Goal: Communication & Community: Answer question/provide support

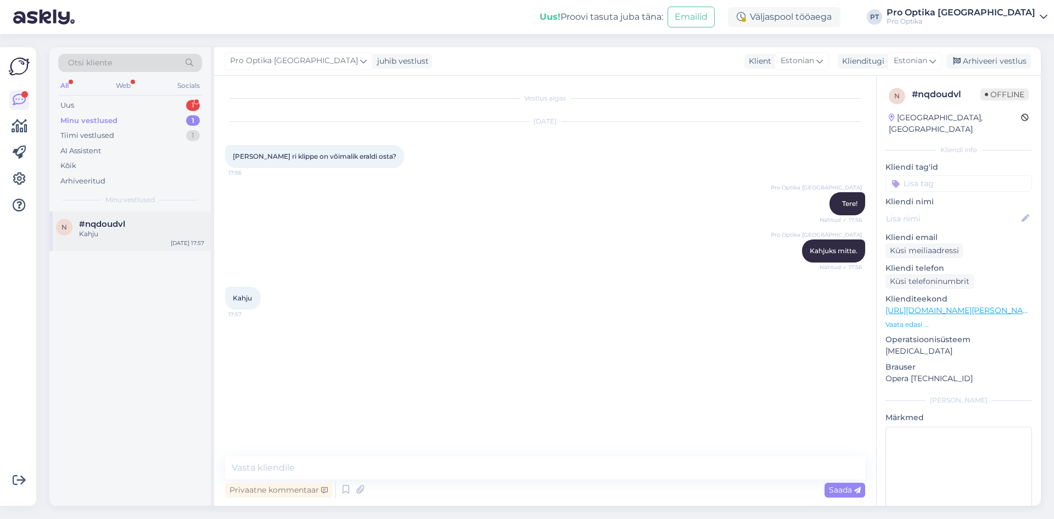
click at [99, 237] on div "Kahju" at bounding box center [141, 234] width 125 height 10
click at [982, 46] on div "Otsi kliente All Web Socials Uus 1 Minu vestlused 1 Tiimi vestlused 1 AI Assist…" at bounding box center [548, 276] width 1011 height 485
click at [982, 64] on div "Arhiveeri vestlus" at bounding box center [988, 61] width 85 height 15
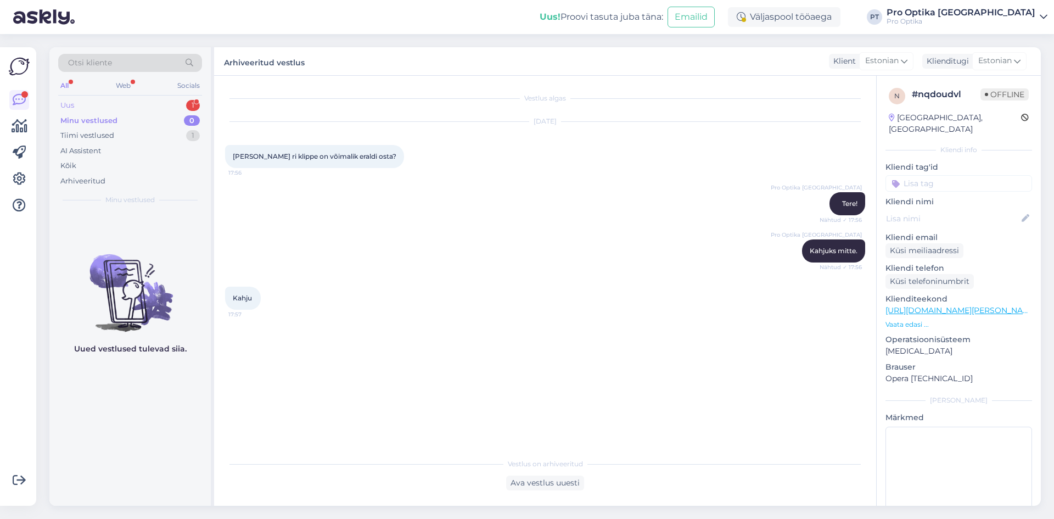
click at [187, 105] on div "1" at bounding box center [193, 105] width 14 height 11
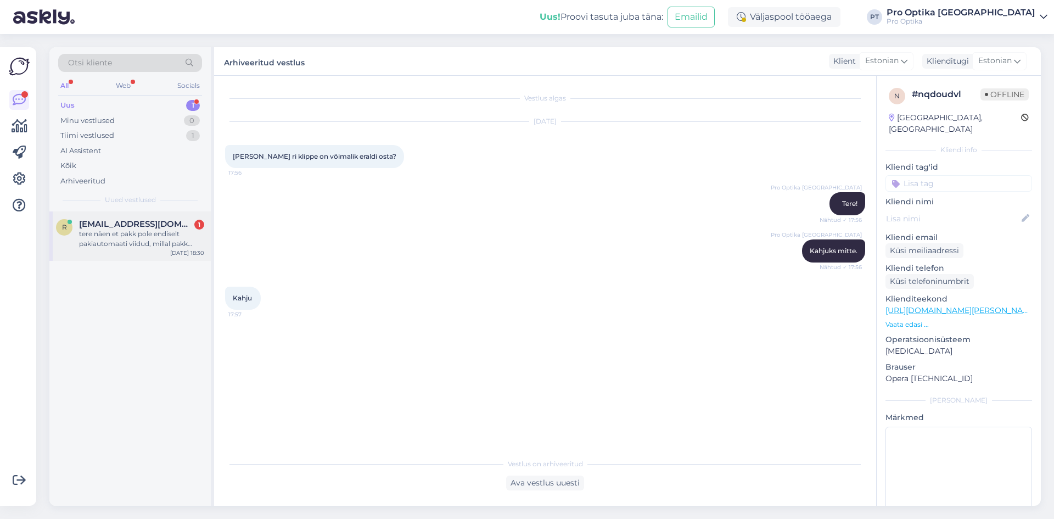
click at [103, 231] on div "tere näen et pakk pole endiselt pakiautomaati viidud, millal pakk postitakse?" at bounding box center [141, 239] width 125 height 20
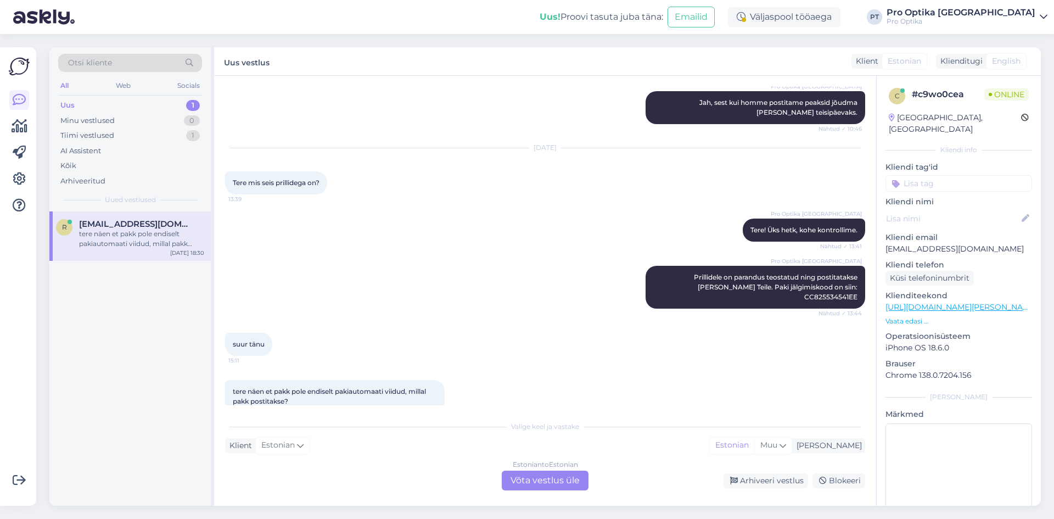
click at [543, 477] on div "Estonian to Estonian Võta vestlus üle" at bounding box center [545, 480] width 87 height 20
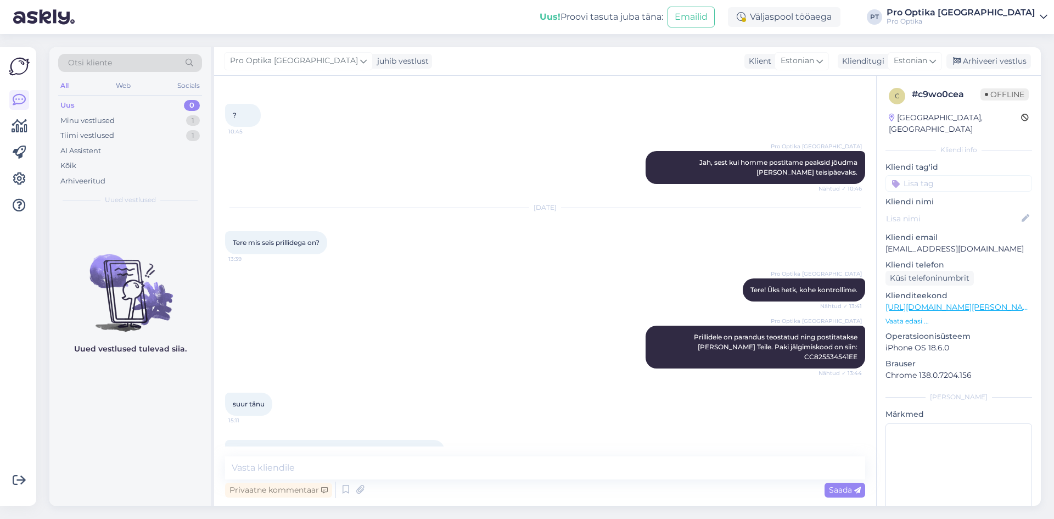
scroll to position [1388, 0]
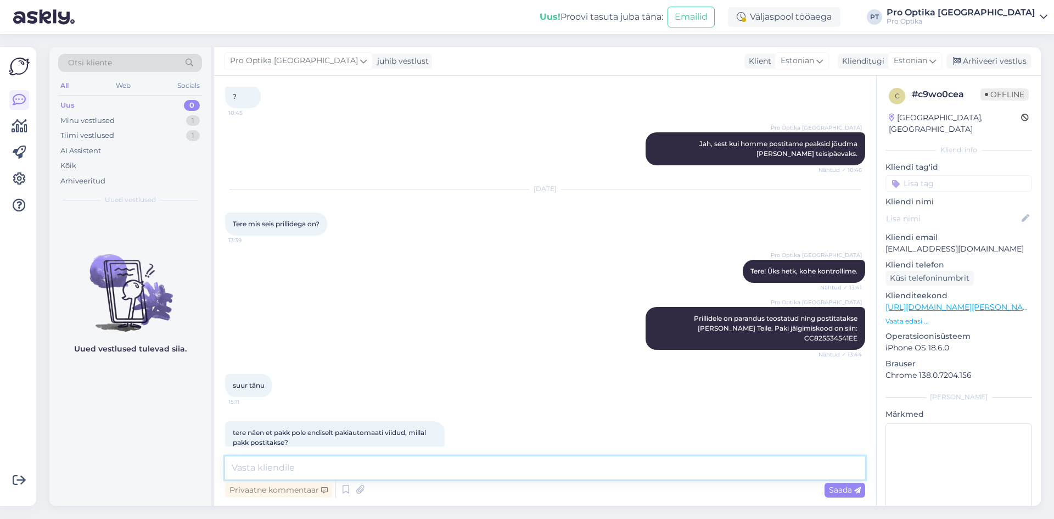
click at [417, 465] on textarea at bounding box center [545, 467] width 640 height 23
click at [328, 468] on textarea "Pakk on postkontoris. Sealt läheb korje, kellaaegasid ei oska ma öelda kahjuks,…" at bounding box center [545, 467] width 640 height 23
click at [331, 467] on textarea "Pakk on postkontoris, Sealt läheb korje, kellaaegasid ei oska ma öelda kahjuks,…" at bounding box center [545, 467] width 640 height 23
click at [332, 467] on textarea "Pakk on postkontoris, Sealt läheb korje, kellaaegasid ei oska ma öelda kahjuks,…" at bounding box center [545, 467] width 640 height 23
click at [512, 467] on textarea "Pakk on postkontoris, sealt läheb korje, kellaaegasid ei oska ma öelda kahjuks,…" at bounding box center [545, 467] width 640 height 23
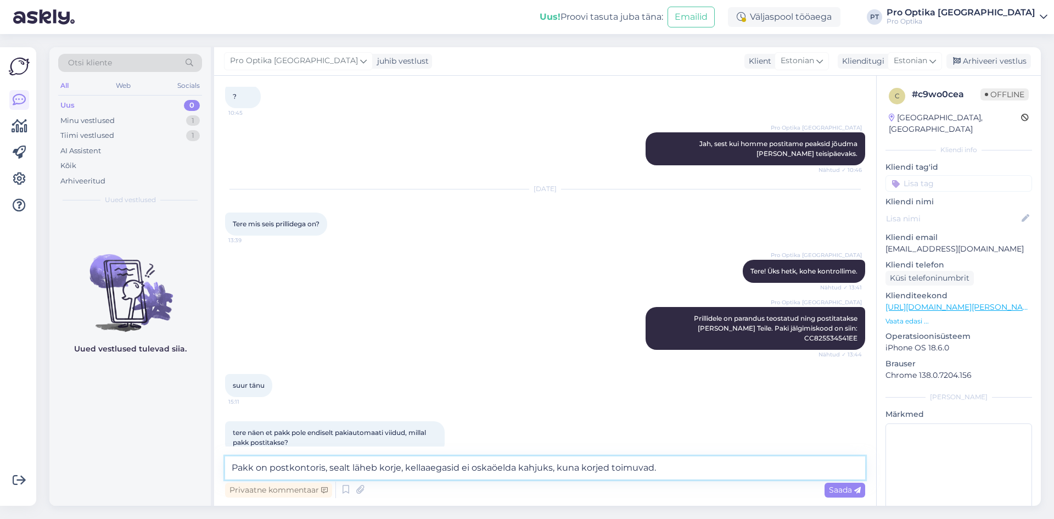
type textarea "Pakk on postkontoris, sealt läheb korje, kellaaegasid ei oska öelda kahjuks, ku…"
click at [677, 468] on textarea "Pakk on postkontoris, sealt läheb korje, kellaaegasid ei oska öelda kahjuks, ku…" at bounding box center [545, 467] width 640 height 23
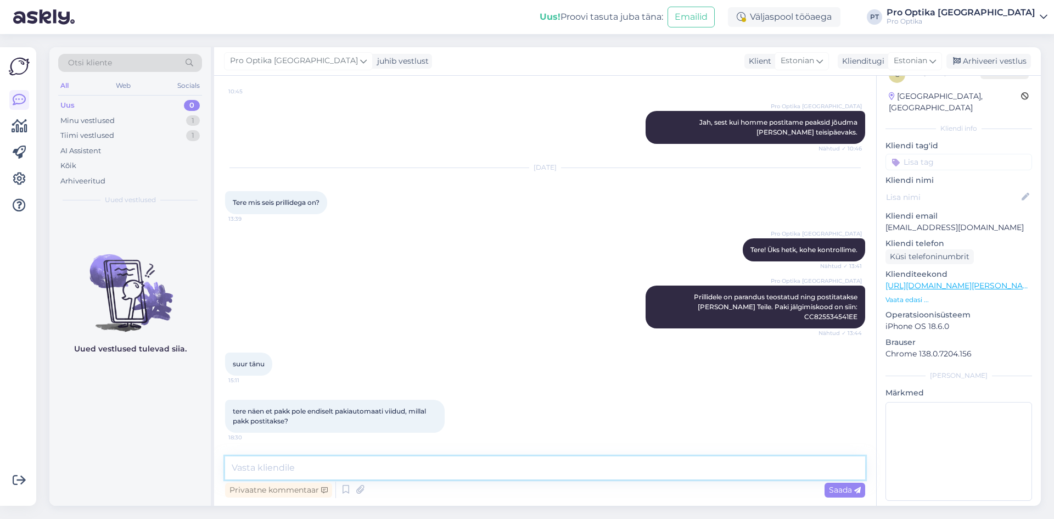
scroll to position [1390, 0]
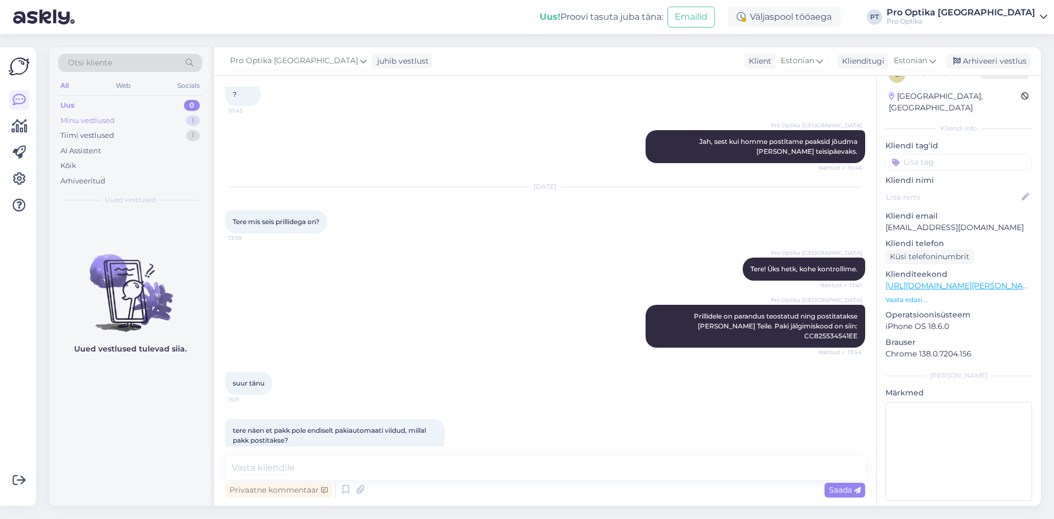
click at [194, 117] on div "1" at bounding box center [193, 120] width 14 height 11
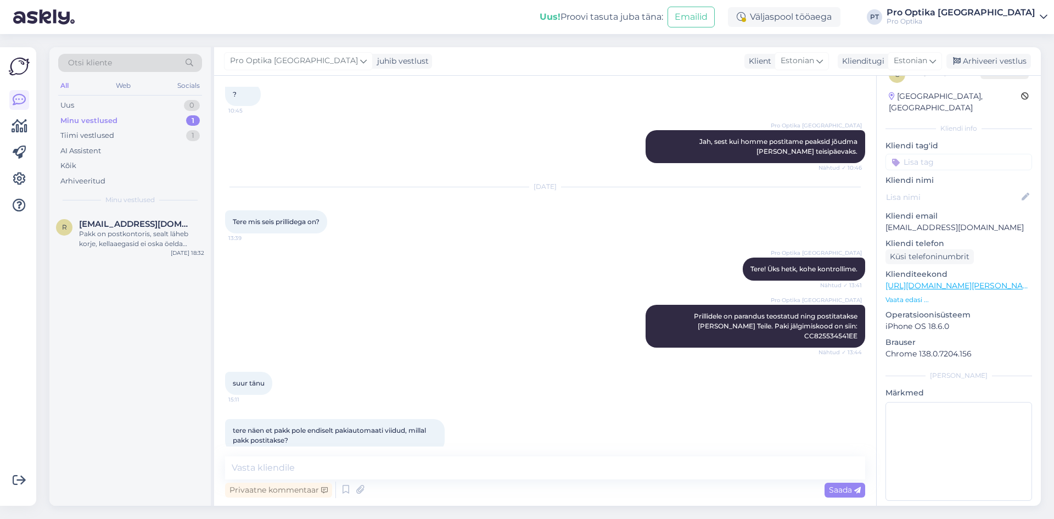
click at [149, 238] on div "Pakk on postkontoris, sealt läheb korje, kellaaegasid ei oska öelda kahjuks, ku…" at bounding box center [141, 239] width 125 height 20
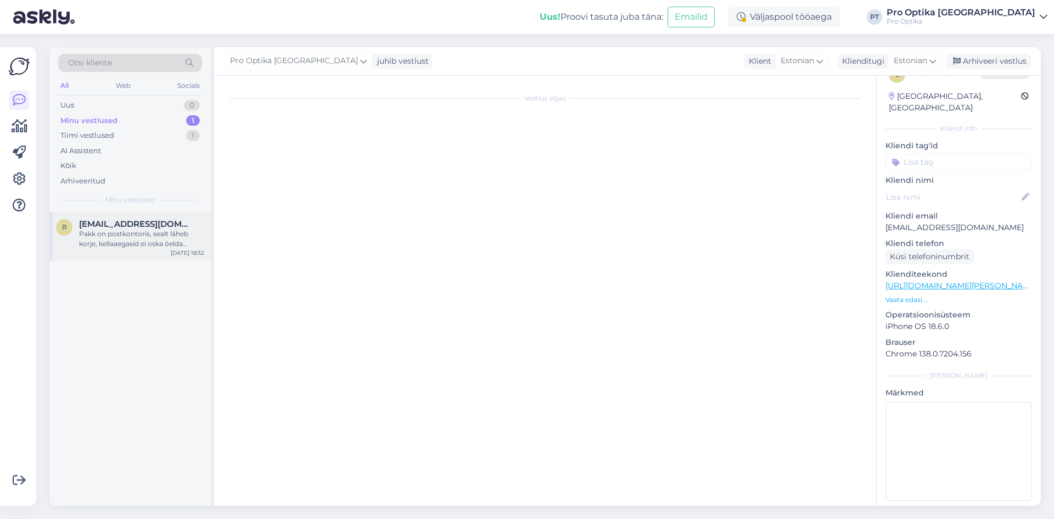
scroll to position [1445, 0]
